Goal: Task Accomplishment & Management: Use online tool/utility

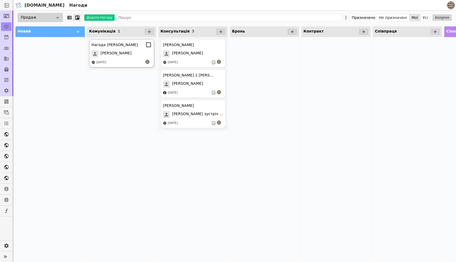
click at [129, 50] on div "Нагода [PERSON_NAME] [DATE]" at bounding box center [121, 53] width 65 height 28
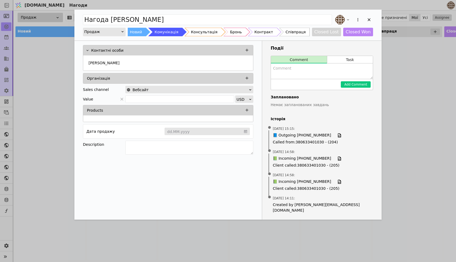
drag, startPoint x: 129, startPoint y: 50, endPoint x: 194, endPoint y: 49, distance: 64.3
click at [193, 49] on div "Контактні особи" at bounding box center [171, 50] width 161 height 7
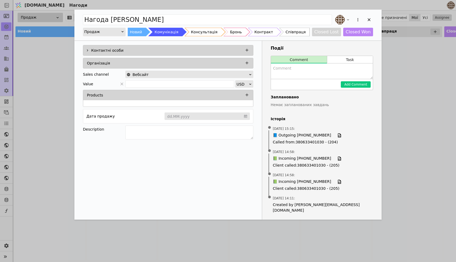
click at [196, 33] on div "Консультація" at bounding box center [204, 32] width 26 height 9
click at [343, 61] on button "Task" at bounding box center [350, 59] width 46 height 7
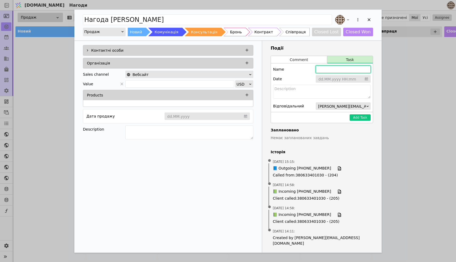
click at [333, 71] on input "Add Opportunity" at bounding box center [343, 69] width 55 height 7
type input "[PERSON_NAME]"
type input "[PERSON_NAME] зателефонувати у понеділок"
click at [340, 79] on input "Add Opportunity" at bounding box center [343, 79] width 55 height 8
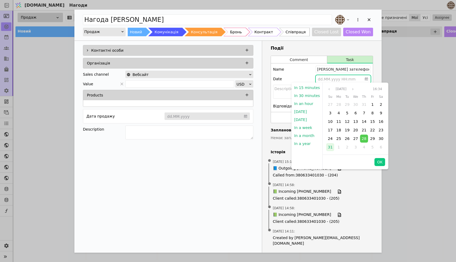
click at [330, 145] on span "31" at bounding box center [330, 147] width 5 height 4
click at [381, 164] on button "OK" at bounding box center [380, 162] width 11 height 8
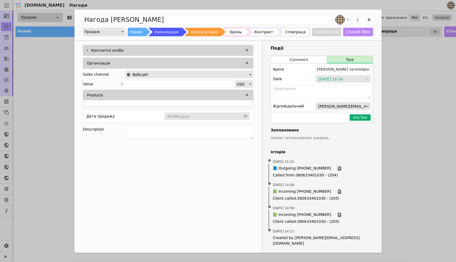
click at [359, 116] on button "Add Task" at bounding box center [360, 117] width 21 height 6
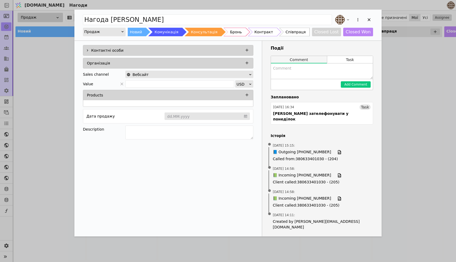
click at [297, 59] on button "Comment" at bounding box center [299, 59] width 56 height 7
click at [297, 72] on textarea "Add Opportunity" at bounding box center [322, 70] width 102 height 15
type textarea "Провели консультацію, чекаємо поки подумають над плануванням"
click at [364, 83] on button "Add Comment" at bounding box center [356, 84] width 30 height 6
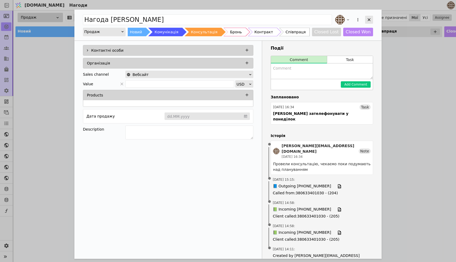
click at [370, 19] on icon "Add Opportunity" at bounding box center [369, 19] width 3 height 3
